Goal: Navigation & Orientation: Find specific page/section

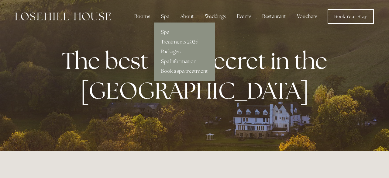
click at [172, 52] on link "Packages" at bounding box center [184, 52] width 61 height 10
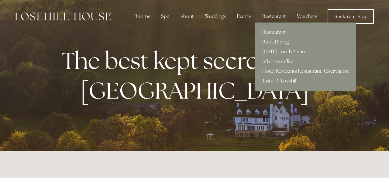
click at [272, 51] on link "[DATE] Lunch Menu" at bounding box center [305, 52] width 101 height 10
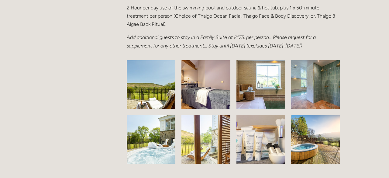
scroll to position [803, 0]
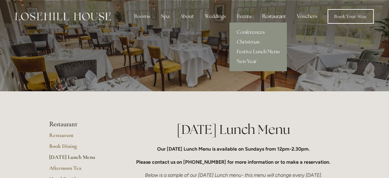
click at [249, 52] on link "Festive Lunch Menu" at bounding box center [258, 52] width 57 height 10
